Goal: Task Accomplishment & Management: Use online tool/utility

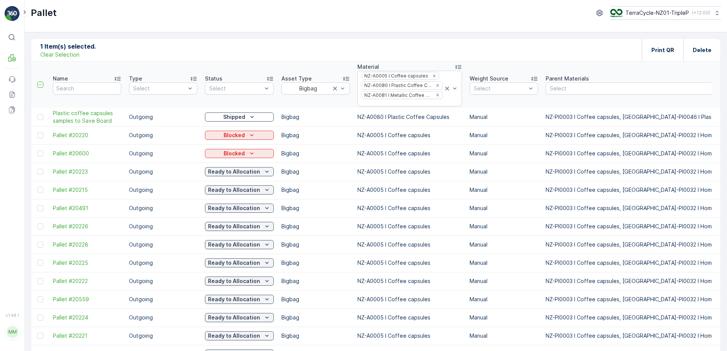
click at [60, 55] on p "Clear Selection" at bounding box center [59, 55] width 39 height 8
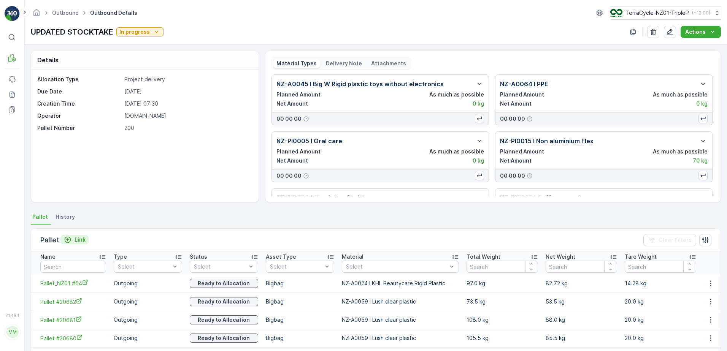
click at [75, 239] on p "Link" at bounding box center [80, 240] width 11 height 8
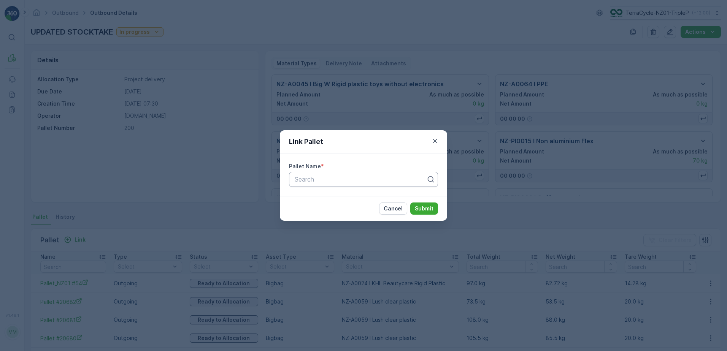
click at [314, 182] on div at bounding box center [360, 179] width 133 height 7
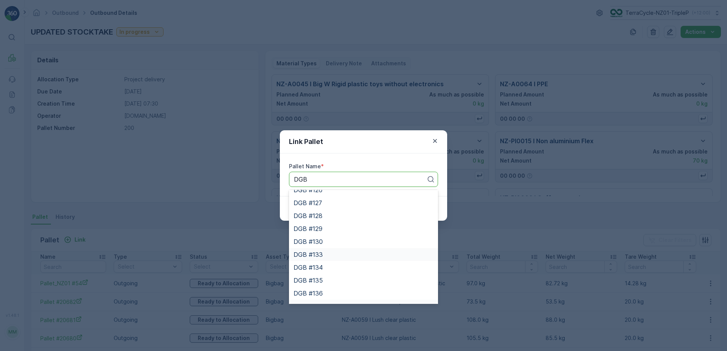
scroll to position [70, 0]
type input "DGB"
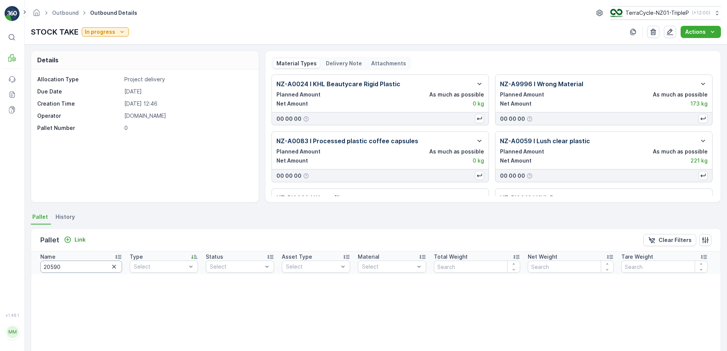
scroll to position [41, 0]
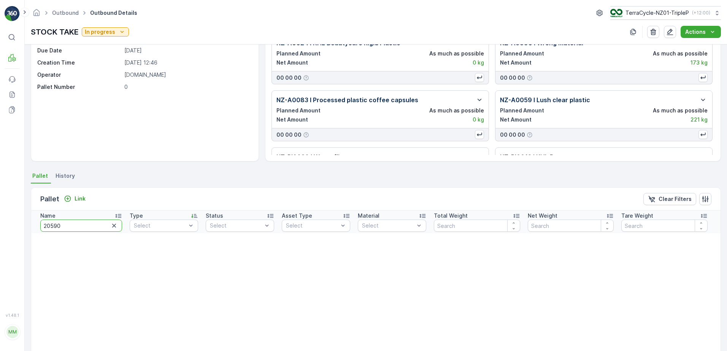
drag, startPoint x: 74, startPoint y: 228, endPoint x: 18, endPoint y: 222, distance: 55.8
click at [18, 222] on div "⌘B MRF Events Reports Documents v 1.48.1 MM MRF.NZ clemence.vasseur@terracycle.…" at bounding box center [363, 175] width 727 height 351
type input "DGB"
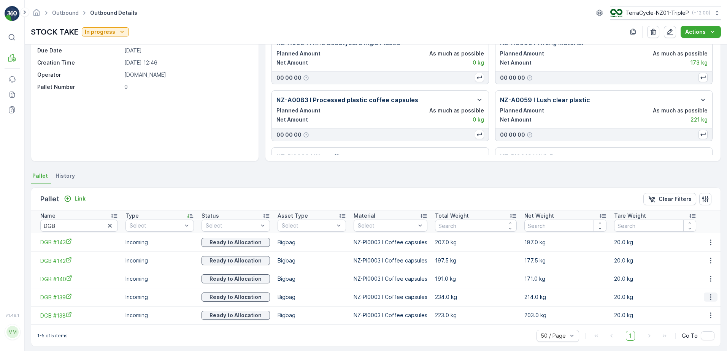
click at [707, 297] on icon "button" at bounding box center [711, 298] width 8 height 8
click at [698, 319] on span "Unlink Pallet" at bounding box center [695, 323] width 31 height 8
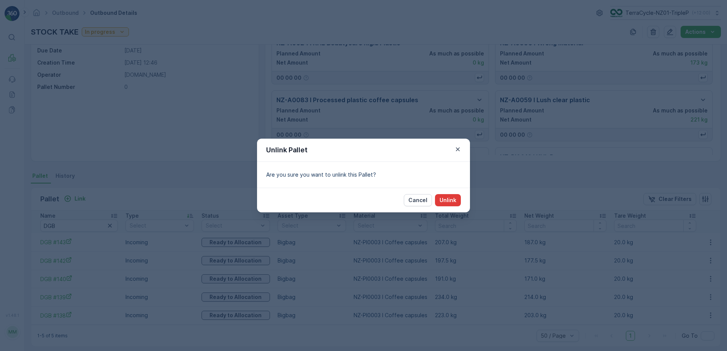
click at [454, 199] on p "Unlink" at bounding box center [448, 201] width 17 height 8
